Goal: Transaction & Acquisition: Register for event/course

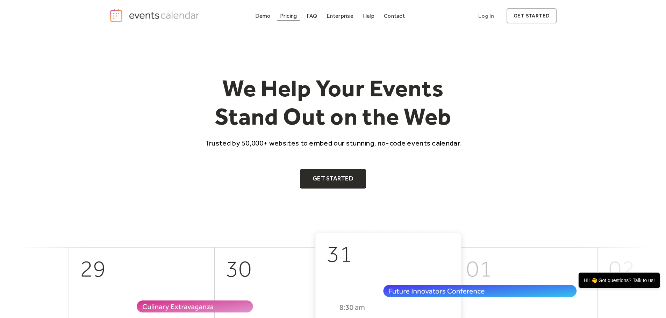
click at [285, 17] on div "Pricing" at bounding box center [288, 16] width 17 height 4
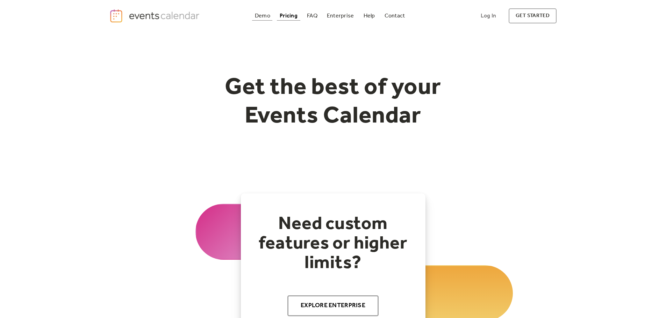
click at [263, 18] on div "Demo" at bounding box center [262, 16] width 15 height 4
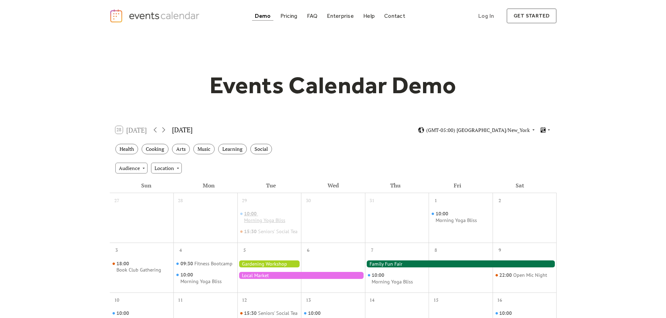
click at [267, 222] on div "Morning Yoga Bliss" at bounding box center [264, 220] width 41 height 7
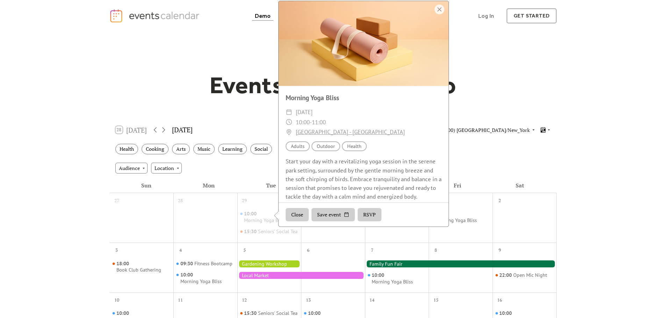
click at [313, 181] on div "Start your day with a revitalizing yoga session in the serene park setting, sur…" at bounding box center [364, 179] width 170 height 44
drag, startPoint x: 333, startPoint y: 194, endPoint x: 354, endPoint y: 206, distance: 24.2
click at [352, 201] on div "Start your day with a revitalizing yoga session in the serene park setting, sur…" at bounding box center [364, 179] width 170 height 44
click at [361, 208] on div "Morning Yoga Bliss ​ [DATE] ​ 10:00 - 11:00 ​ [GEOGRAPHIC_DATA] - [GEOGRAPHIC_D…" at bounding box center [364, 147] width 170 height 122
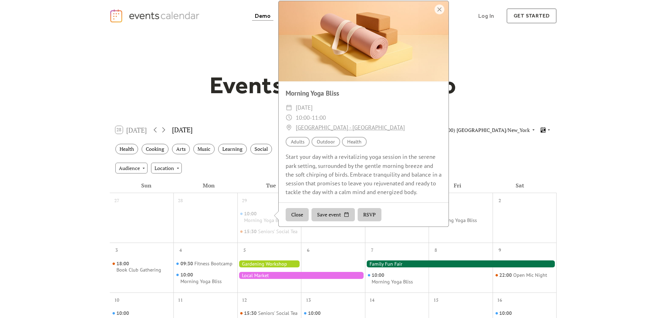
scroll to position [105, 0]
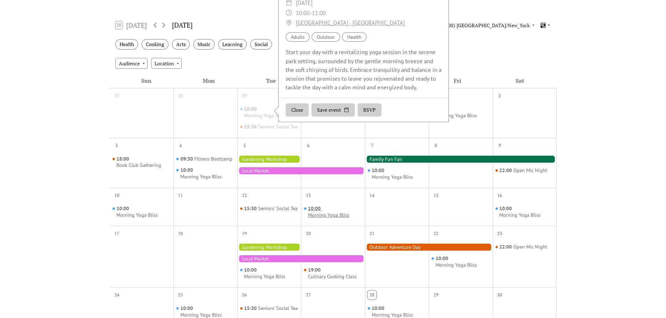
click at [347, 219] on div "Morning Yoga Bliss" at bounding box center [328, 215] width 41 height 7
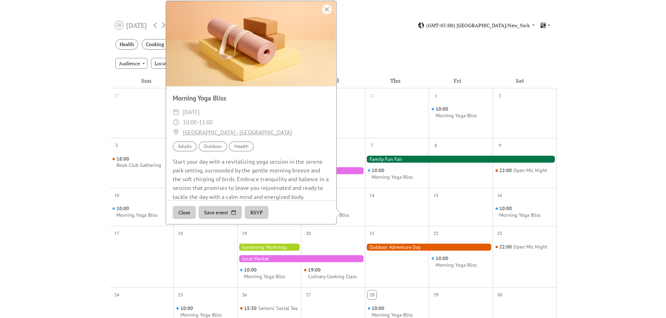
click at [260, 220] on button "RSVP" at bounding box center [257, 212] width 24 height 13
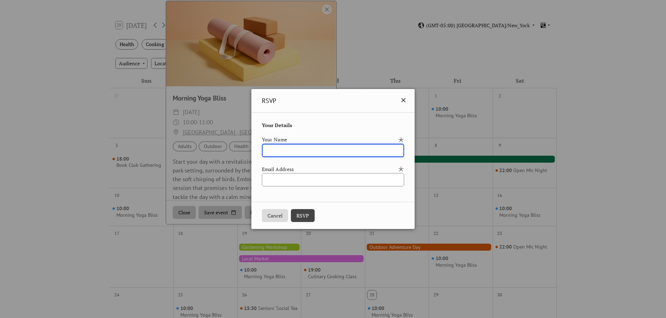
click at [408, 102] on icon at bounding box center [403, 100] width 8 height 8
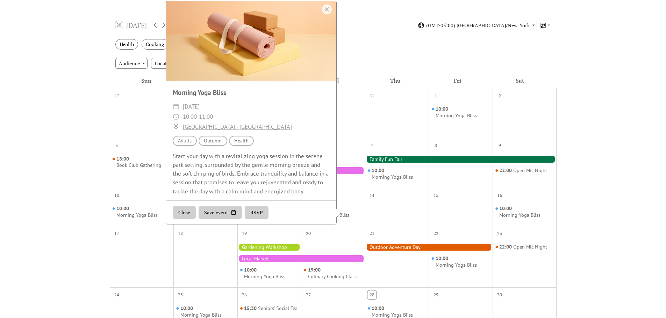
scroll to position [7, 0]
click at [287, 171] on div "Start your day with a revitalizing yoga session in the serene park setting, sur…" at bounding box center [251, 173] width 170 height 44
click at [374, 213] on div at bounding box center [397, 212] width 64 height 22
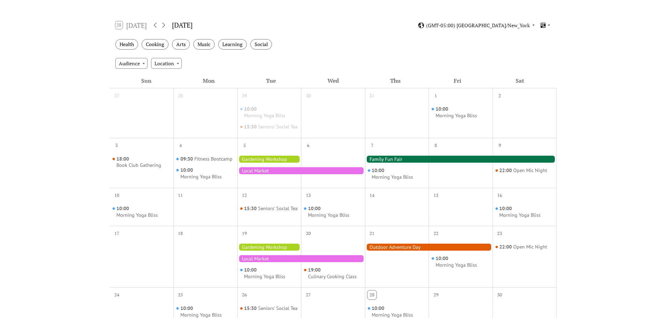
click at [314, 263] on div at bounding box center [301, 259] width 128 height 7
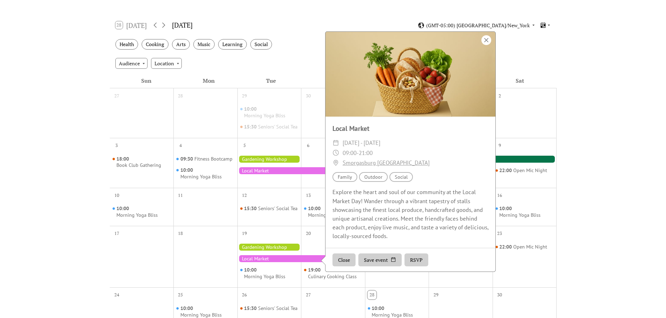
click at [483, 45] on div at bounding box center [486, 40] width 10 height 10
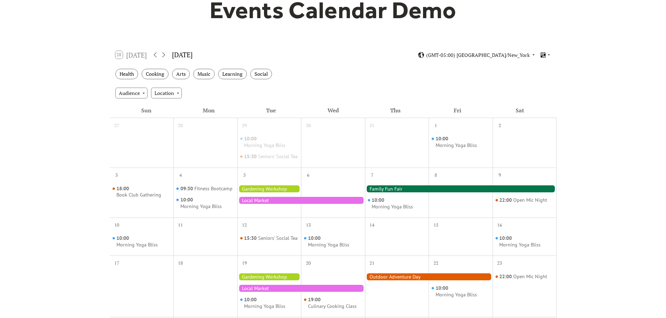
scroll to position [35, 0]
